Goal: Task Accomplishment & Management: Use online tool/utility

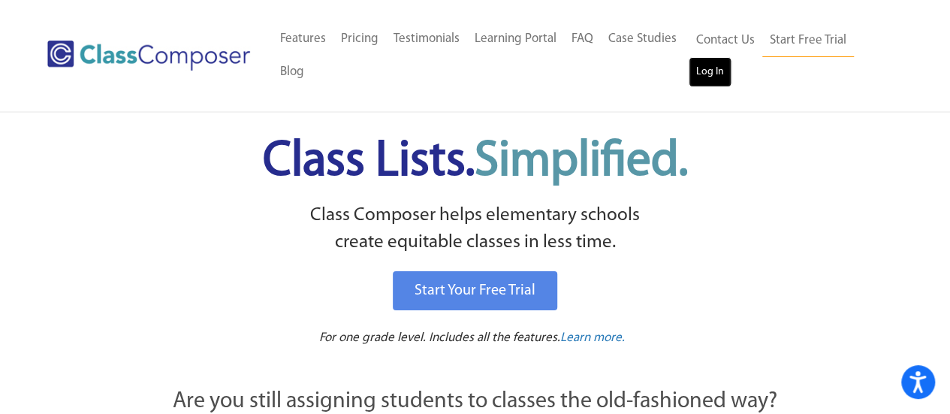
click at [714, 78] on link "Log In" at bounding box center [709, 72] width 43 height 30
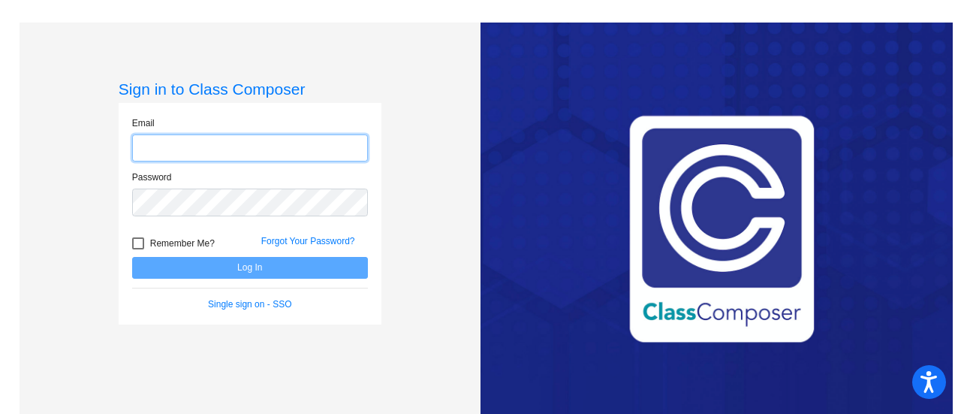
type input "[EMAIL_ADDRESS][DOMAIN_NAME]"
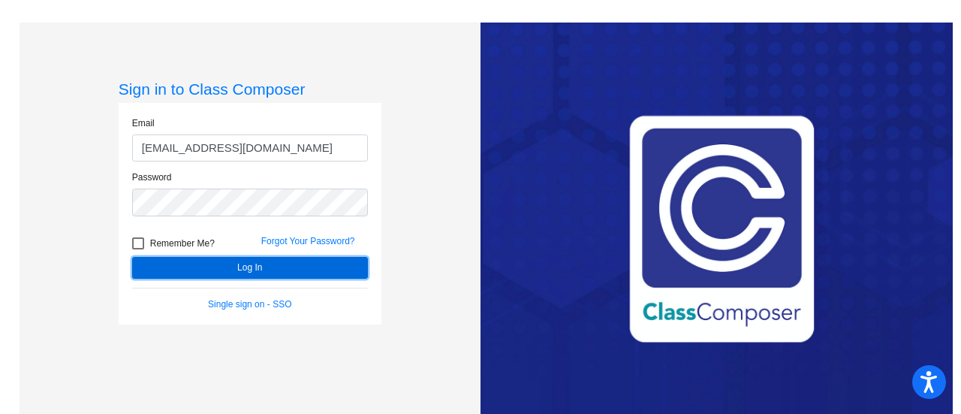
click at [261, 269] on button "Log In" at bounding box center [250, 268] width 236 height 22
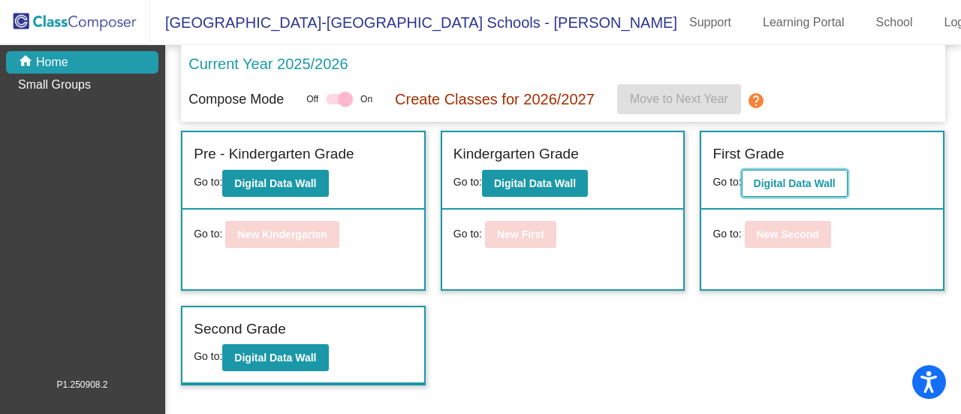
click at [781, 184] on b "Digital Data Wall" at bounding box center [795, 183] width 82 height 12
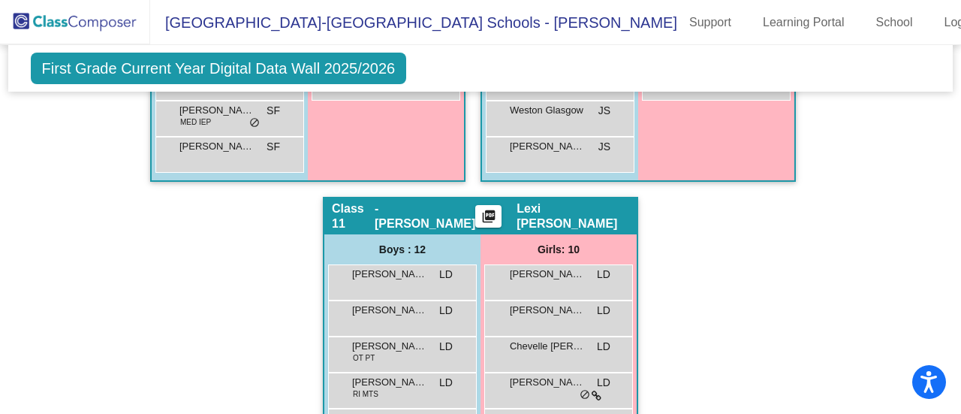
scroll to position [3137, 0]
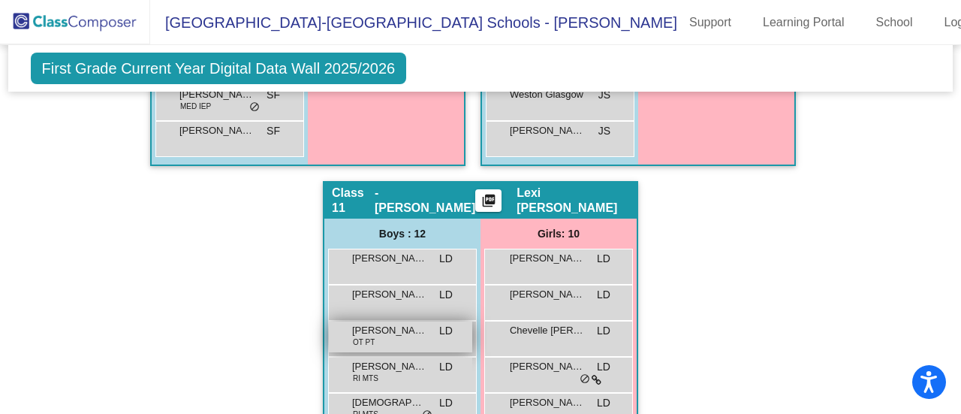
click at [452, 328] on div "Connor Schumacher OT PT LD lock do_not_disturb_alt" at bounding box center [400, 336] width 143 height 31
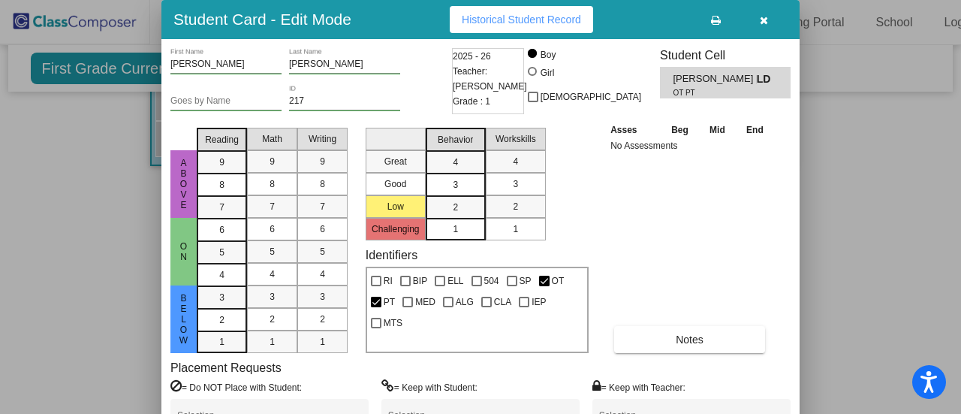
click at [764, 83] on span "LD" at bounding box center [767, 79] width 21 height 16
